Goal: Download file/media

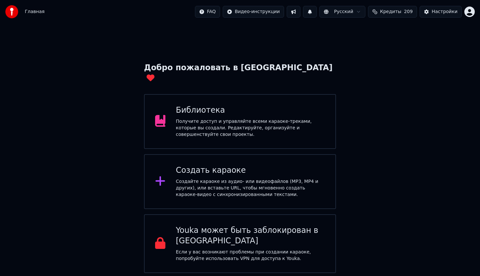
click at [283, 118] on div "Получите доступ и управляйте всеми караоке-треками, которые вы создали. Редакти…" at bounding box center [250, 128] width 149 height 20
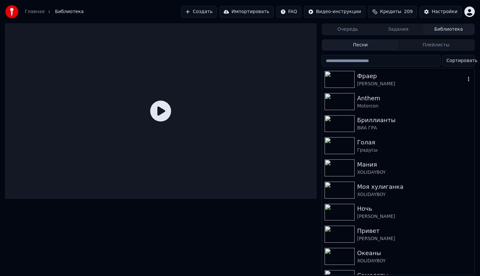
scroll to position [59, 0]
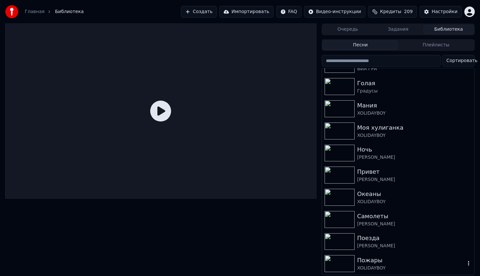
click at [342, 261] on img at bounding box center [340, 263] width 30 height 17
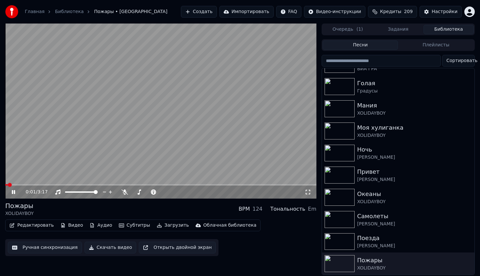
click at [57, 186] on div "0:01 / 3:17" at bounding box center [160, 192] width 311 height 13
click at [59, 184] on span at bounding box center [160, 184] width 311 height 1
click at [337, 218] on img at bounding box center [340, 219] width 30 height 17
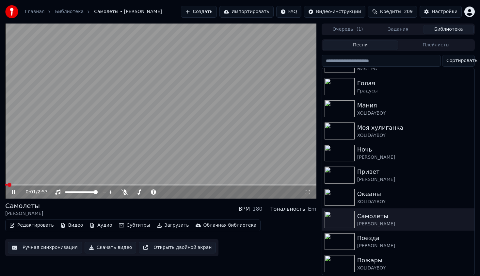
click at [92, 184] on video at bounding box center [160, 111] width 311 height 175
click at [92, 186] on div "0:01 / 2:53" at bounding box center [160, 192] width 311 height 13
click at [92, 185] on span at bounding box center [160, 184] width 311 height 1
click at [346, 241] on img at bounding box center [340, 241] width 30 height 17
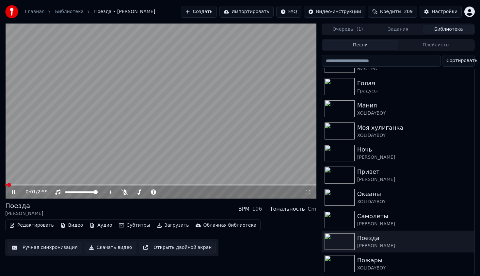
click at [69, 184] on video at bounding box center [160, 111] width 311 height 175
click at [69, 184] on span at bounding box center [160, 184] width 311 height 1
click at [335, 215] on img at bounding box center [340, 219] width 30 height 17
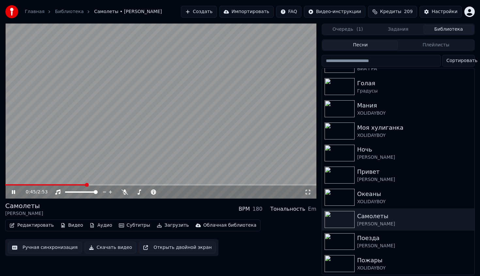
click at [85, 185] on span at bounding box center [160, 184] width 311 height 1
click at [101, 184] on span at bounding box center [160, 184] width 311 height 1
click at [116, 184] on span at bounding box center [160, 184] width 311 height 1
click at [150, 185] on span at bounding box center [160, 184] width 311 height 1
click at [218, 186] on div "1:22 / 2:53" at bounding box center [160, 192] width 311 height 13
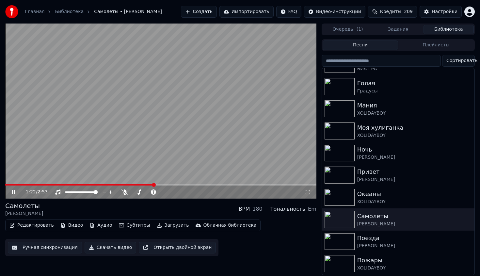
click at [218, 186] on div "1:22 / 2:53" at bounding box center [160, 192] width 311 height 13
click at [182, 92] on video at bounding box center [160, 111] width 311 height 175
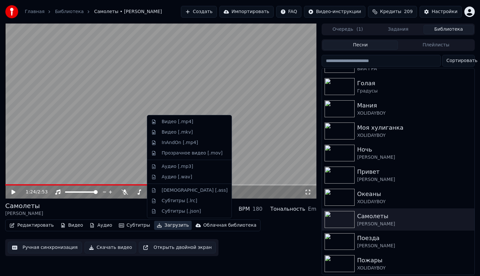
click at [164, 228] on button "Загрузить" at bounding box center [173, 225] width 38 height 9
click at [195, 121] on div "Видео [.mp4]" at bounding box center [195, 122] width 66 height 7
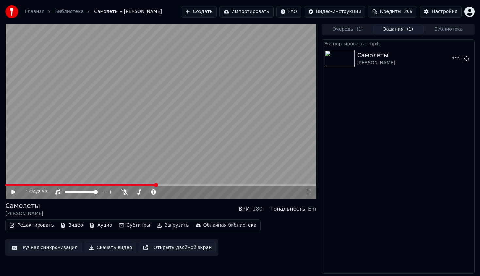
click at [216, 116] on video at bounding box center [160, 111] width 311 height 175
click at [445, 61] on button "Показать" at bounding box center [445, 59] width 34 height 12
